Goal: Check status: Check status

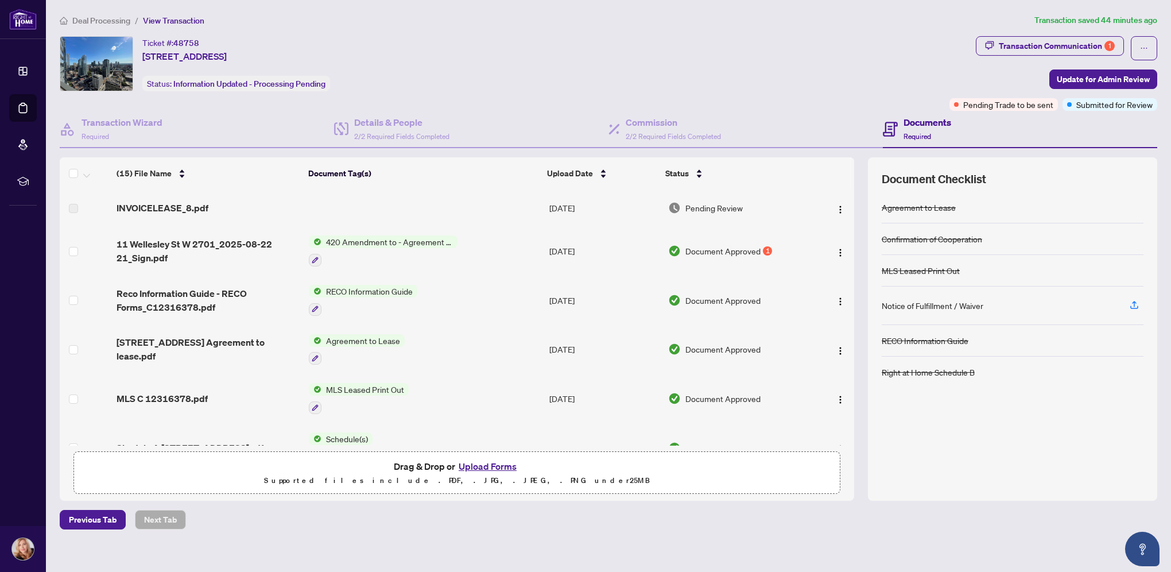
click at [724, 246] on span "Document Approved" at bounding box center [723, 251] width 75 height 13
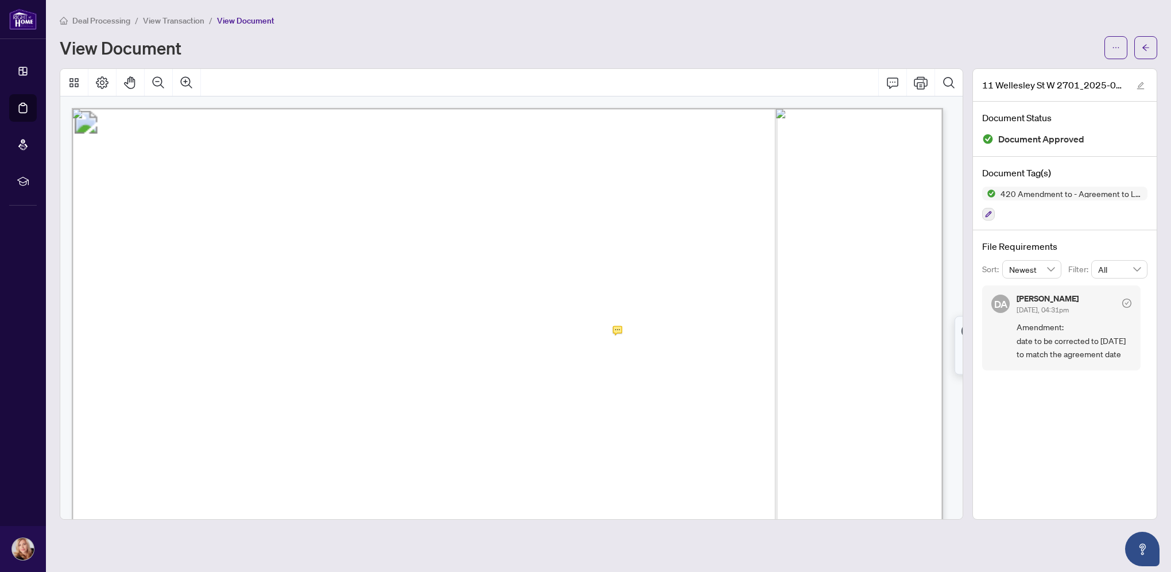
click at [110, 18] on span "Deal Processing" at bounding box center [101, 21] width 58 height 10
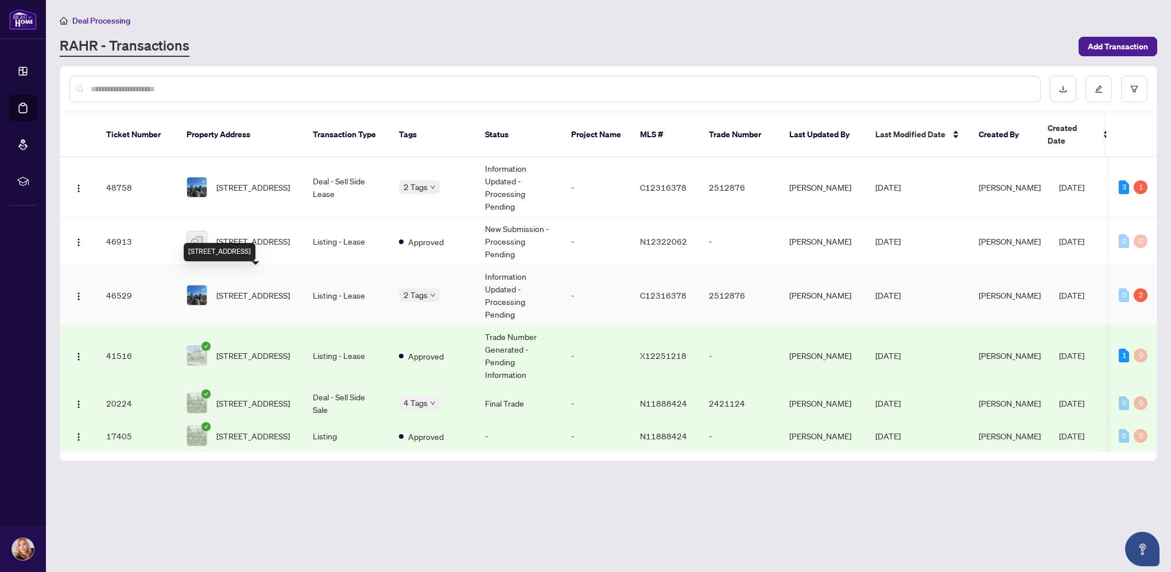
click at [250, 289] on span "[STREET_ADDRESS]" at bounding box center [252, 295] width 73 height 13
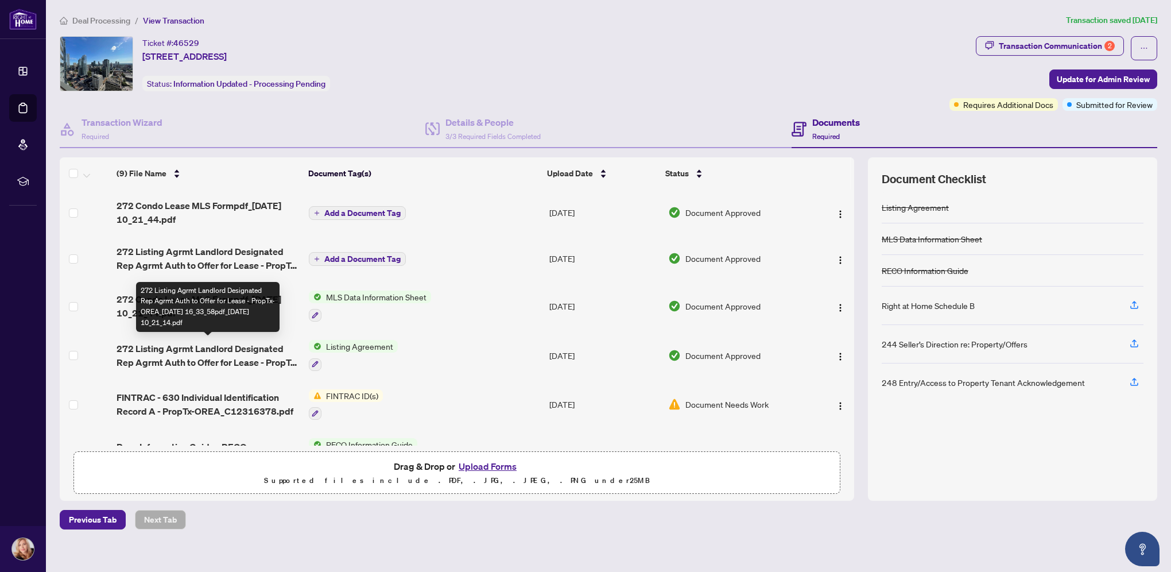
click at [233, 348] on span "272 Listing Agrmt Landlord Designated Rep Agrmt Auth to Offer for Lease - PropT…" at bounding box center [208, 356] width 183 height 28
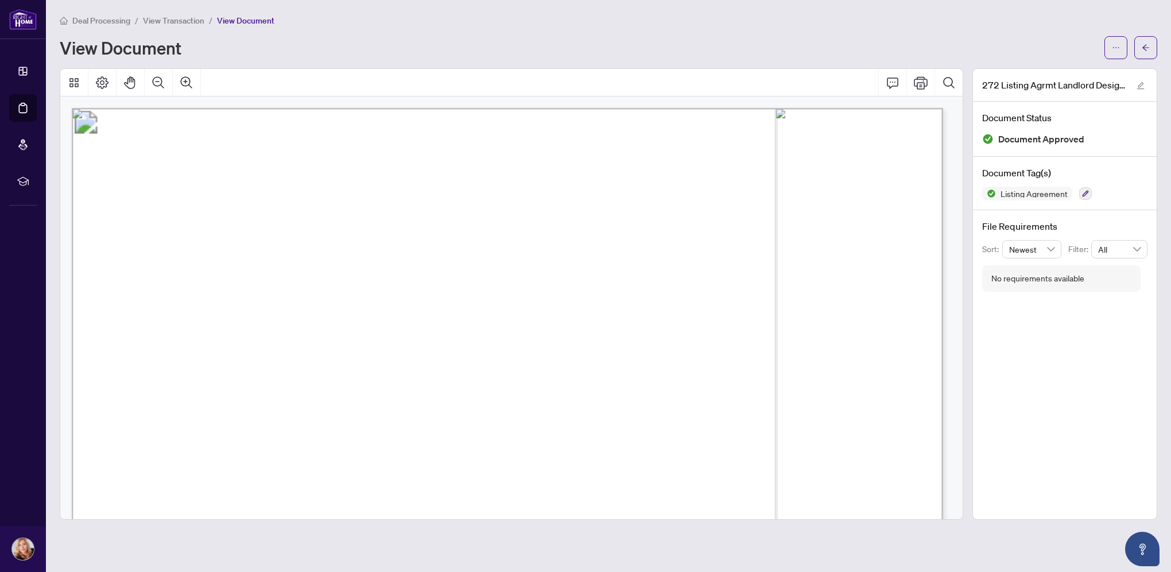
click at [275, 47] on div "View Document" at bounding box center [579, 47] width 1038 height 18
click at [236, 18] on span "View Document" at bounding box center [245, 21] width 57 height 10
click at [186, 21] on span "View Transaction" at bounding box center [173, 21] width 61 height 10
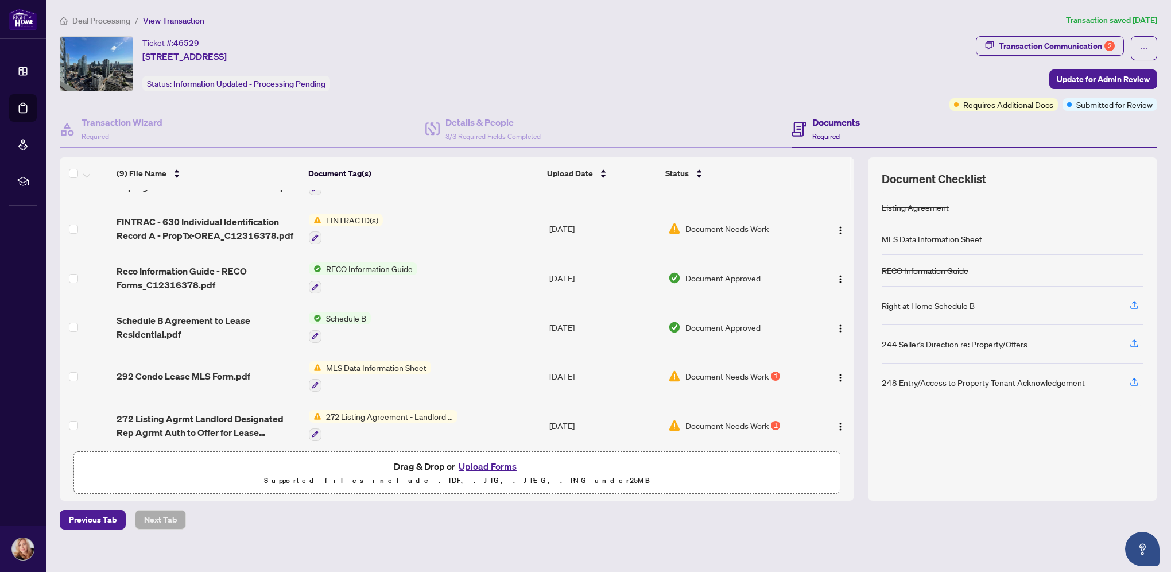
scroll to position [178, 0]
click at [836, 371] on img "button" at bounding box center [840, 375] width 9 height 9
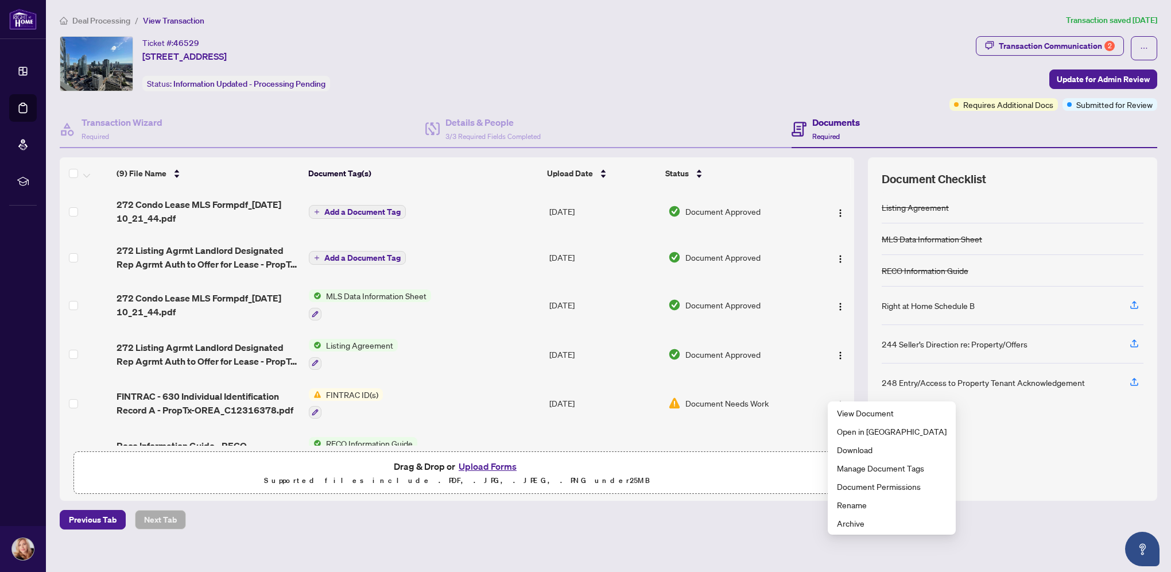
scroll to position [0, 0]
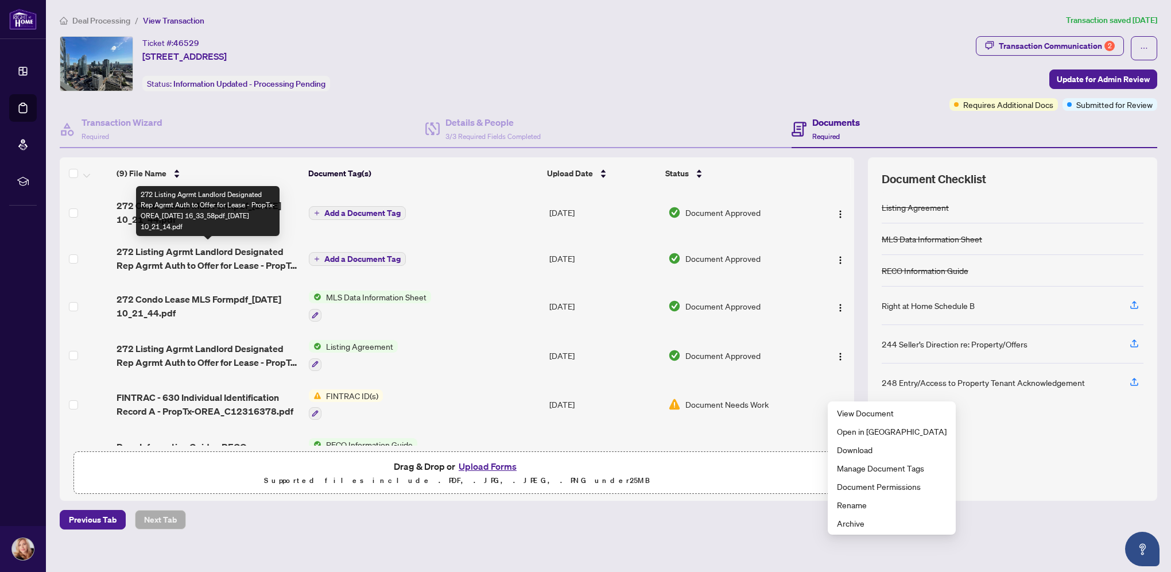
click at [207, 259] on span "272 Listing Agrmt Landlord Designated Rep Agrmt Auth to Offer for Lease - PropT…" at bounding box center [208, 259] width 183 height 28
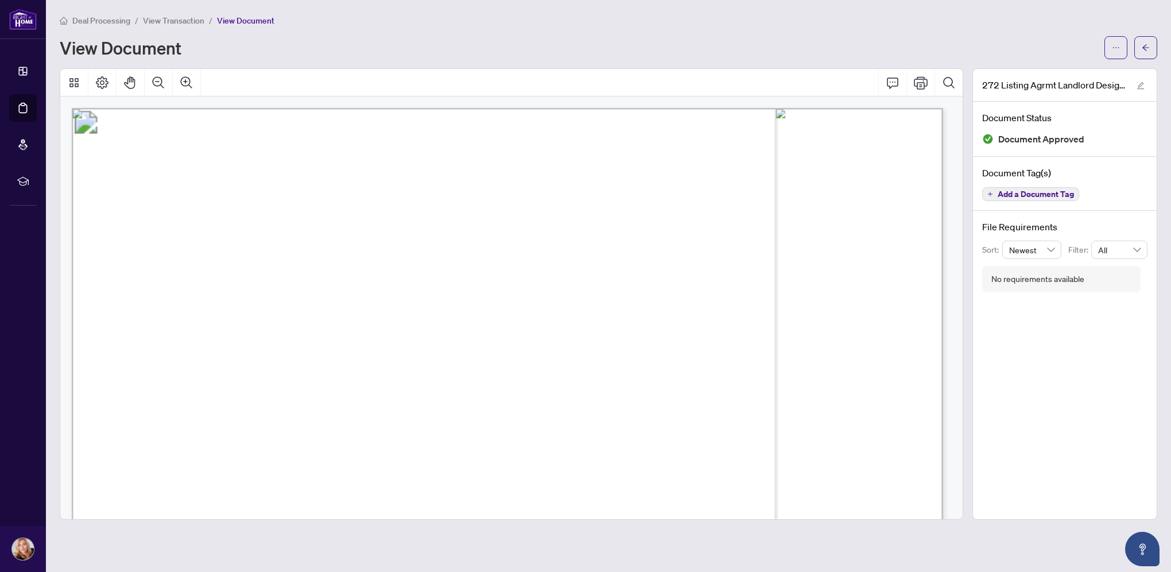
click at [169, 21] on span "View Transaction" at bounding box center [173, 21] width 61 height 10
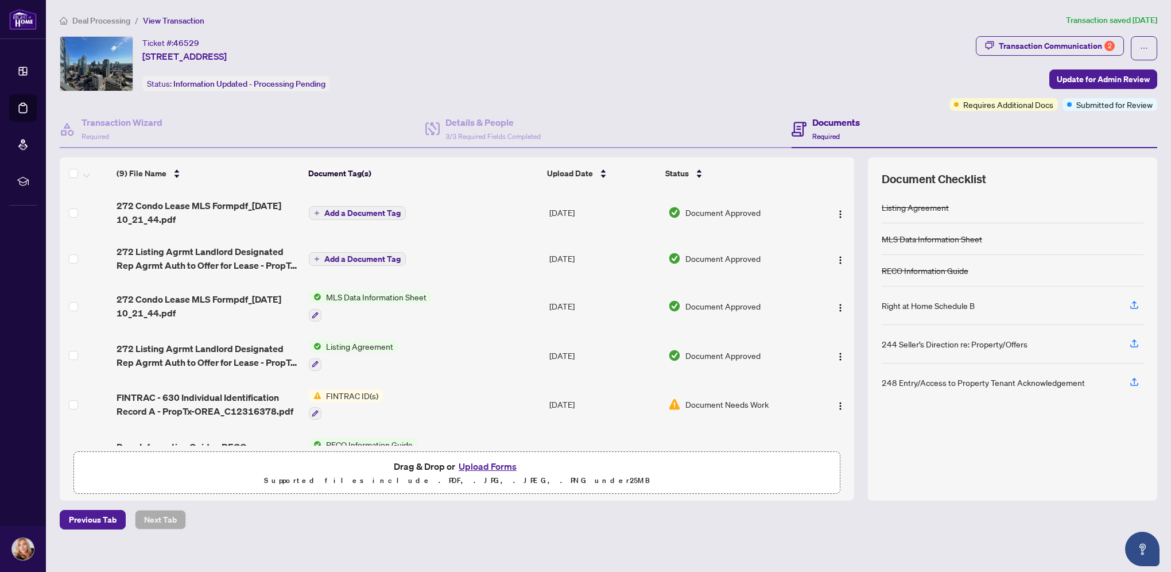
click at [106, 17] on span "Deal Processing" at bounding box center [101, 21] width 58 height 10
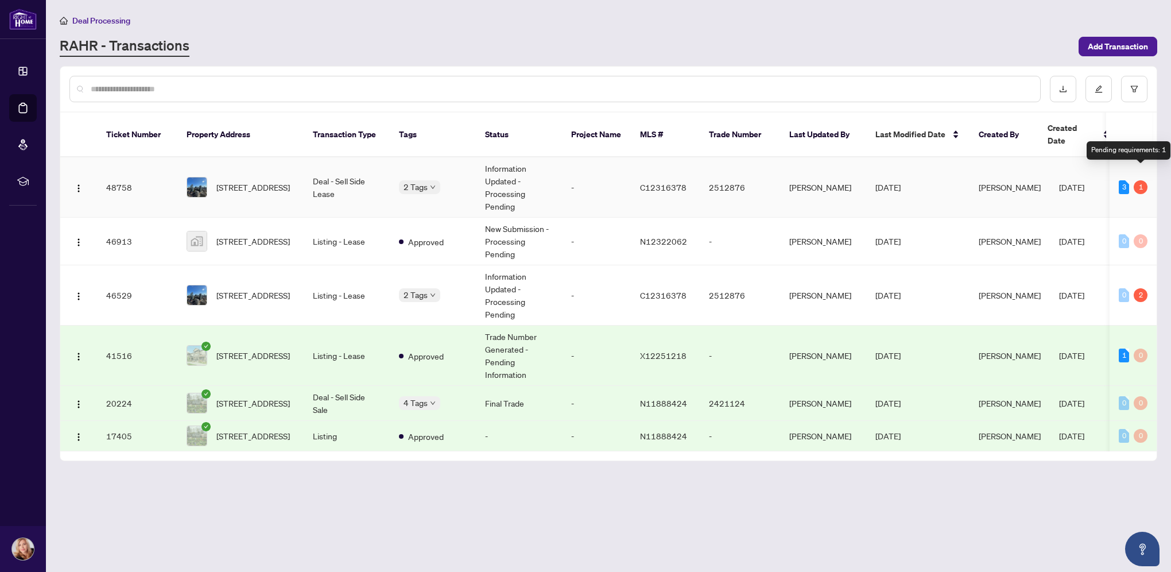
click at [1141, 180] on div "1" at bounding box center [1141, 187] width 14 height 14
click at [1120, 180] on div "3" at bounding box center [1124, 187] width 10 height 14
click at [1139, 180] on div "1" at bounding box center [1141, 187] width 14 height 14
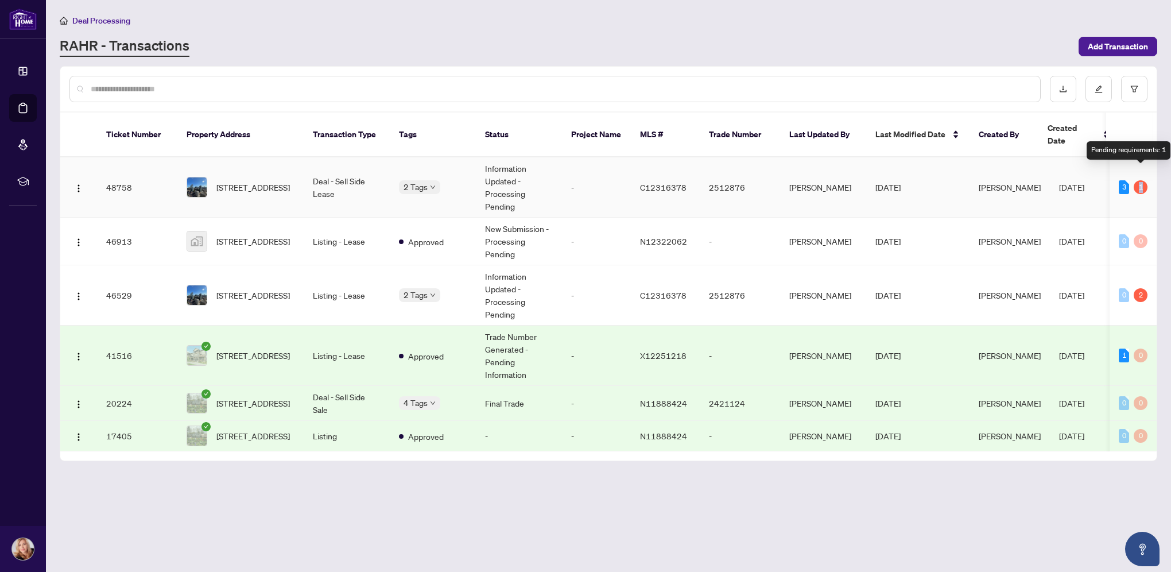
click at [1139, 180] on div "1" at bounding box center [1141, 187] width 14 height 14
click at [252, 181] on span "[STREET_ADDRESS]" at bounding box center [252, 187] width 73 height 13
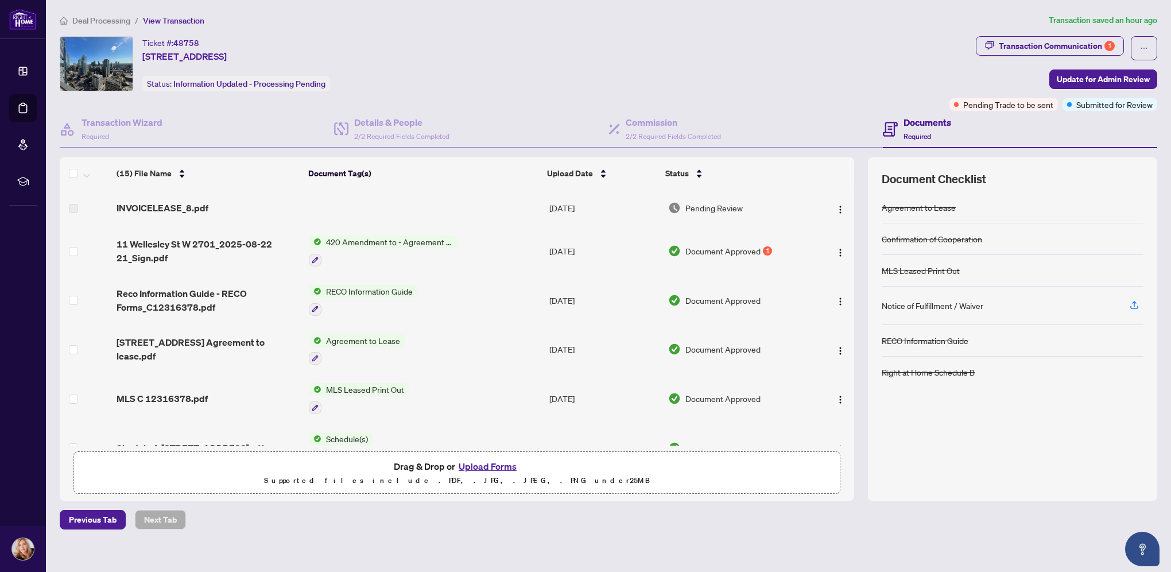
click at [749, 248] on span "Document Approved" at bounding box center [723, 251] width 75 height 13
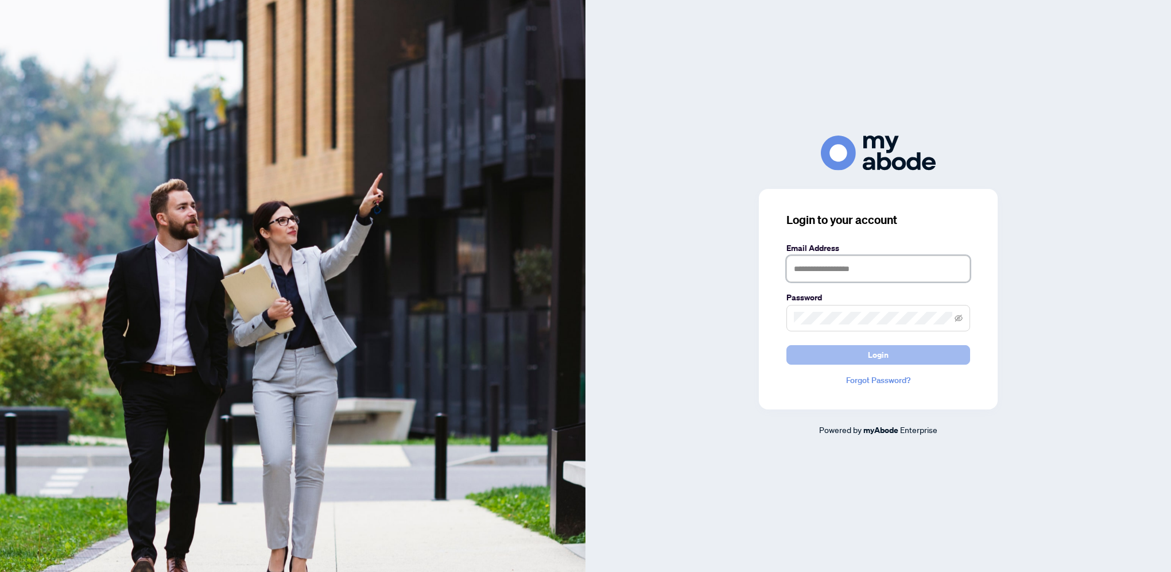
type input "**********"
click at [865, 359] on button "Login" at bounding box center [879, 355] width 184 height 20
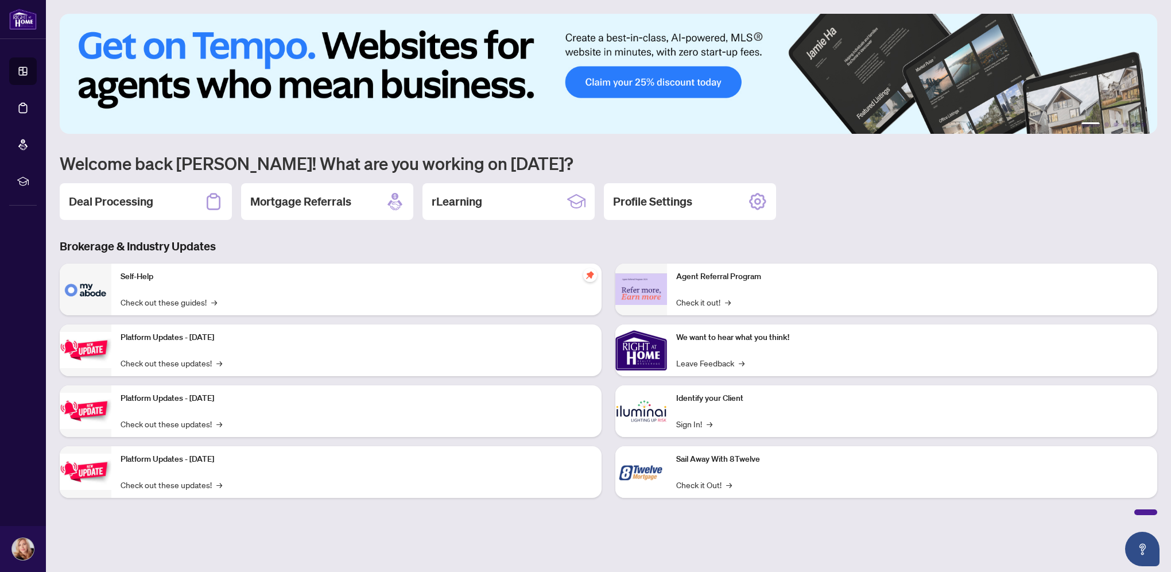
click at [88, 288] on img at bounding box center [86, 290] width 52 height 52
click at [107, 195] on h2 "Deal Processing" at bounding box center [111, 201] width 84 height 16
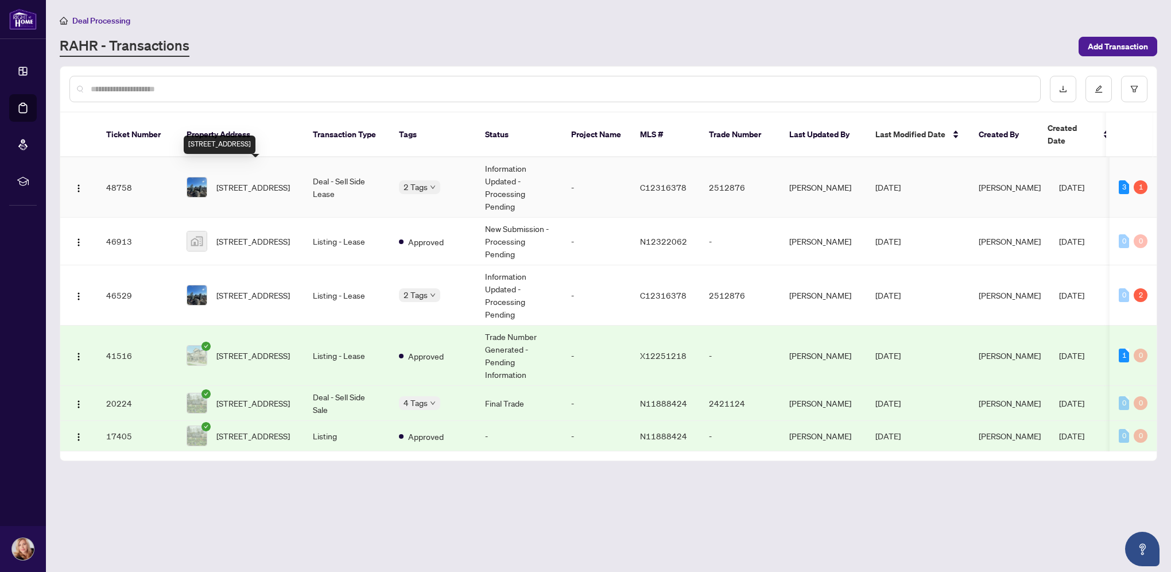
click at [262, 181] on span "[STREET_ADDRESS]" at bounding box center [252, 187] width 73 height 13
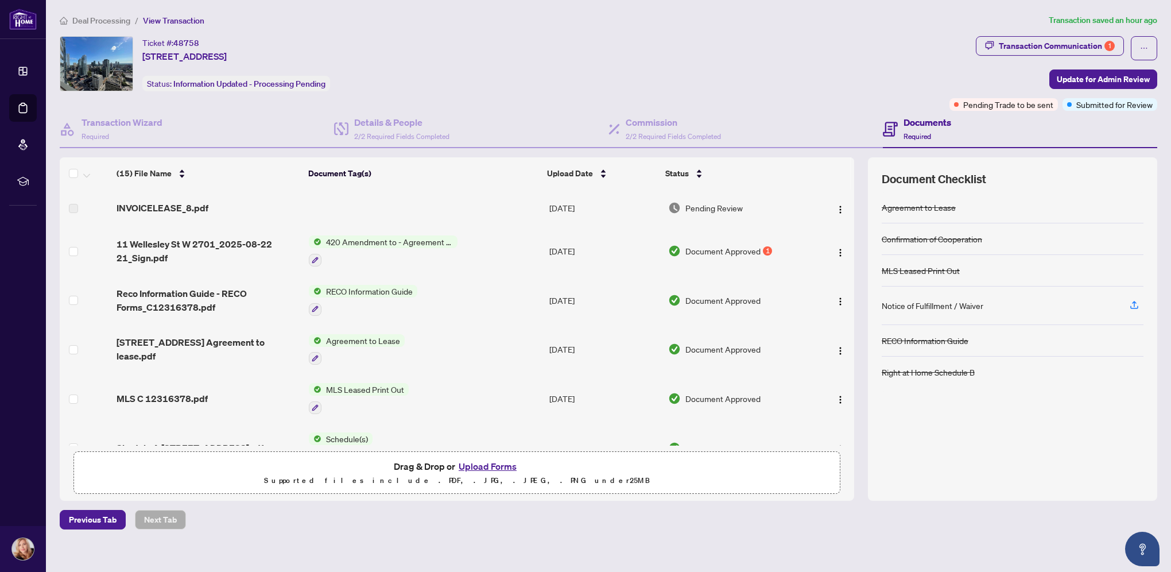
click at [1171, 133] on html "Dashboard Deal Processing Mortgage Referrals rLearning Oksana Savchenko oksanas…" at bounding box center [585, 286] width 1171 height 572
